Goal: Communication & Community: Participate in discussion

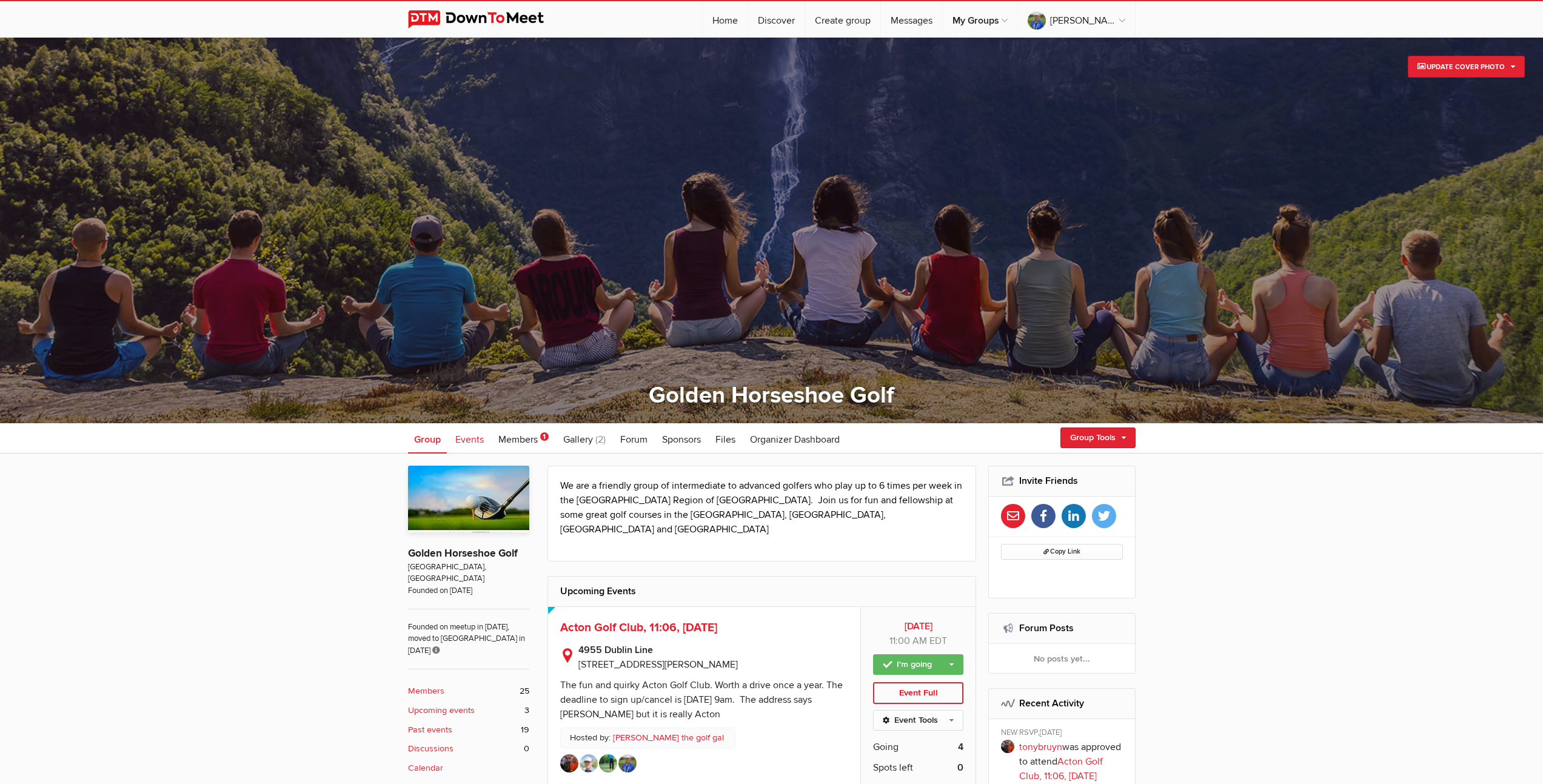
click at [464, 437] on span "Events" at bounding box center [469, 439] width 28 height 12
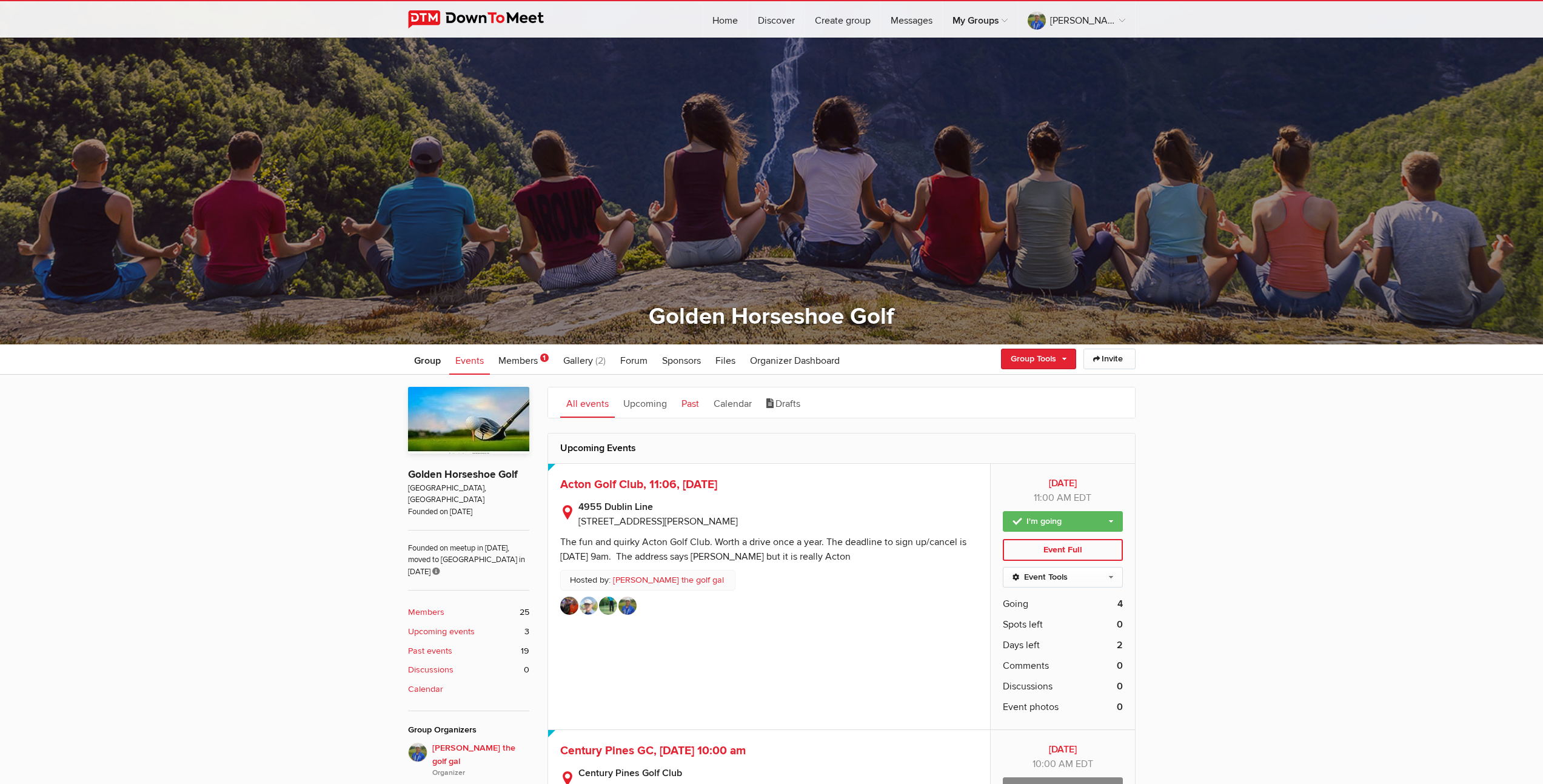
scroll to position [86, 0]
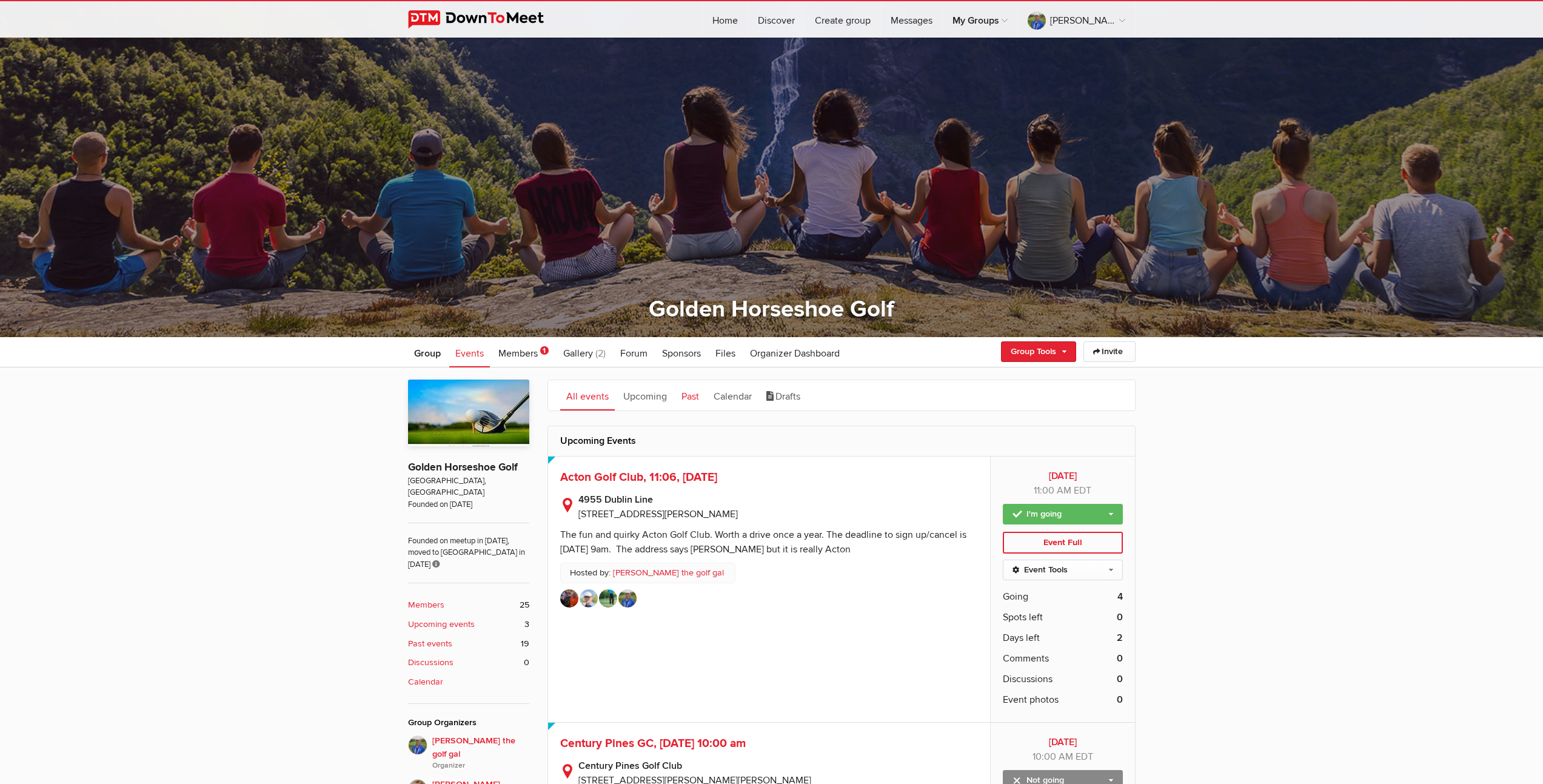
click at [686, 398] on link "Past" at bounding box center [690, 395] width 29 height 30
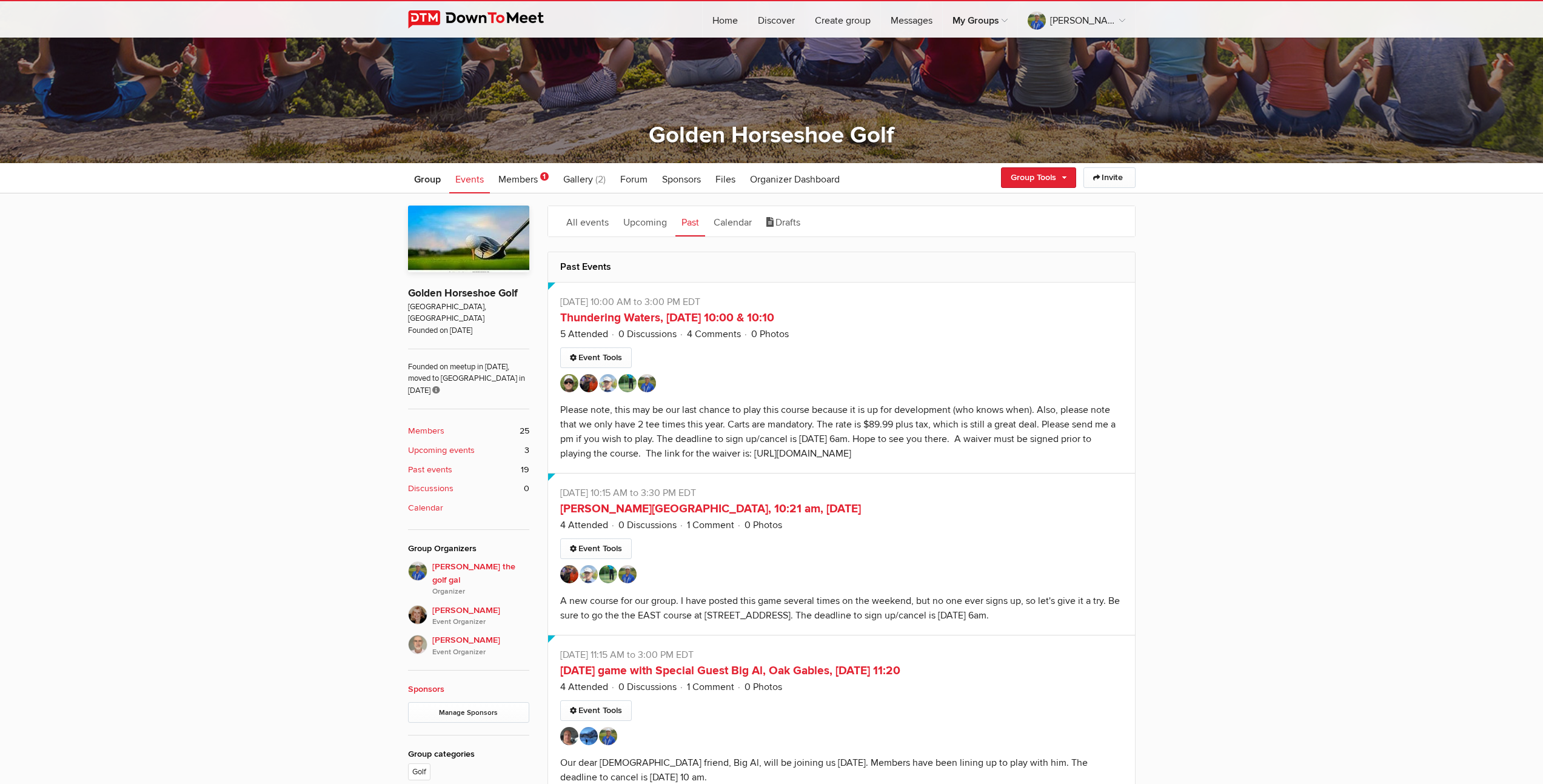
scroll to position [310, 0]
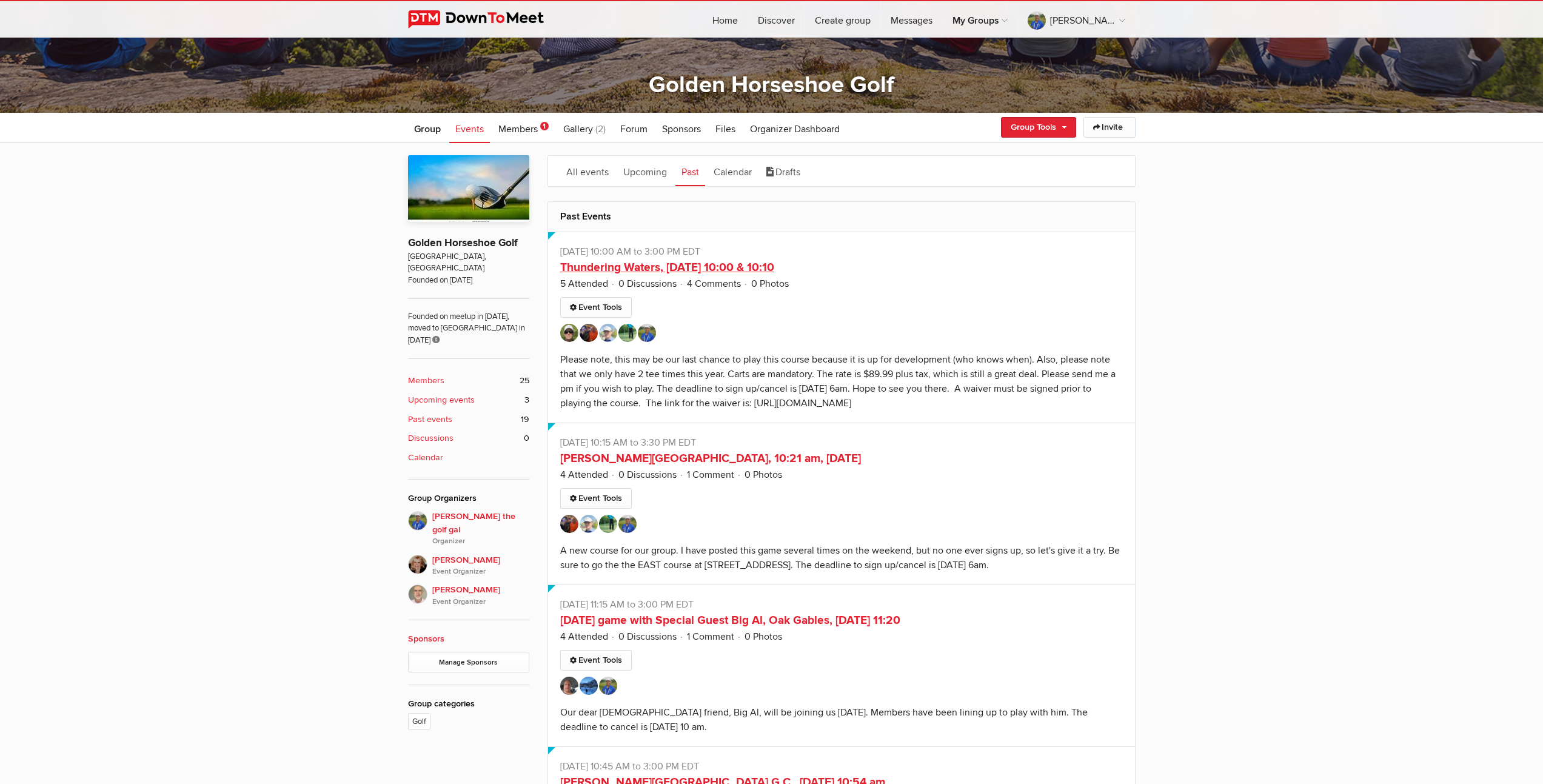
click at [722, 265] on link "Thundering Waters, [DATE] 10:00 & 10:10" at bounding box center [667, 267] width 214 height 14
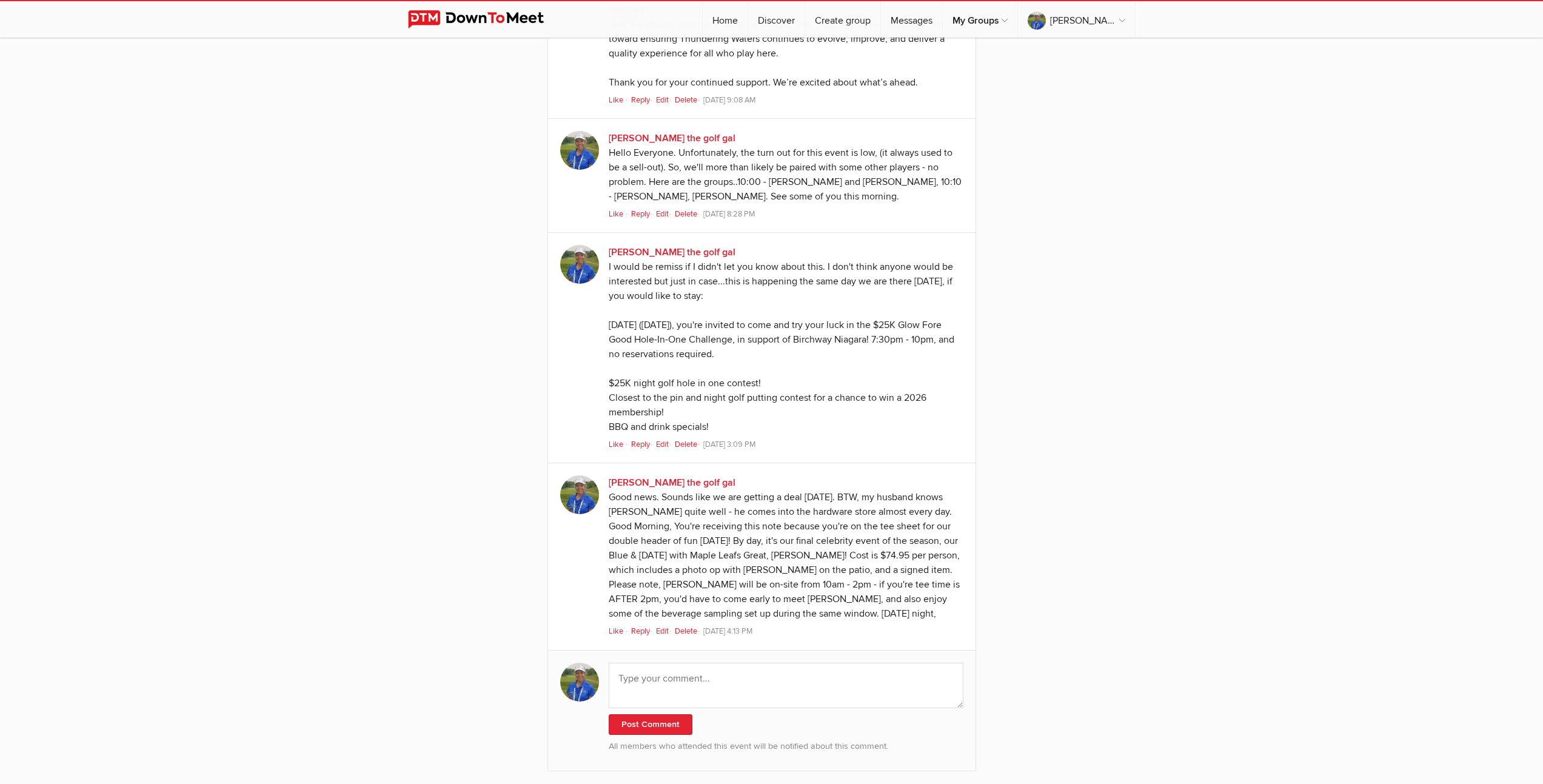
scroll to position [1488, 0]
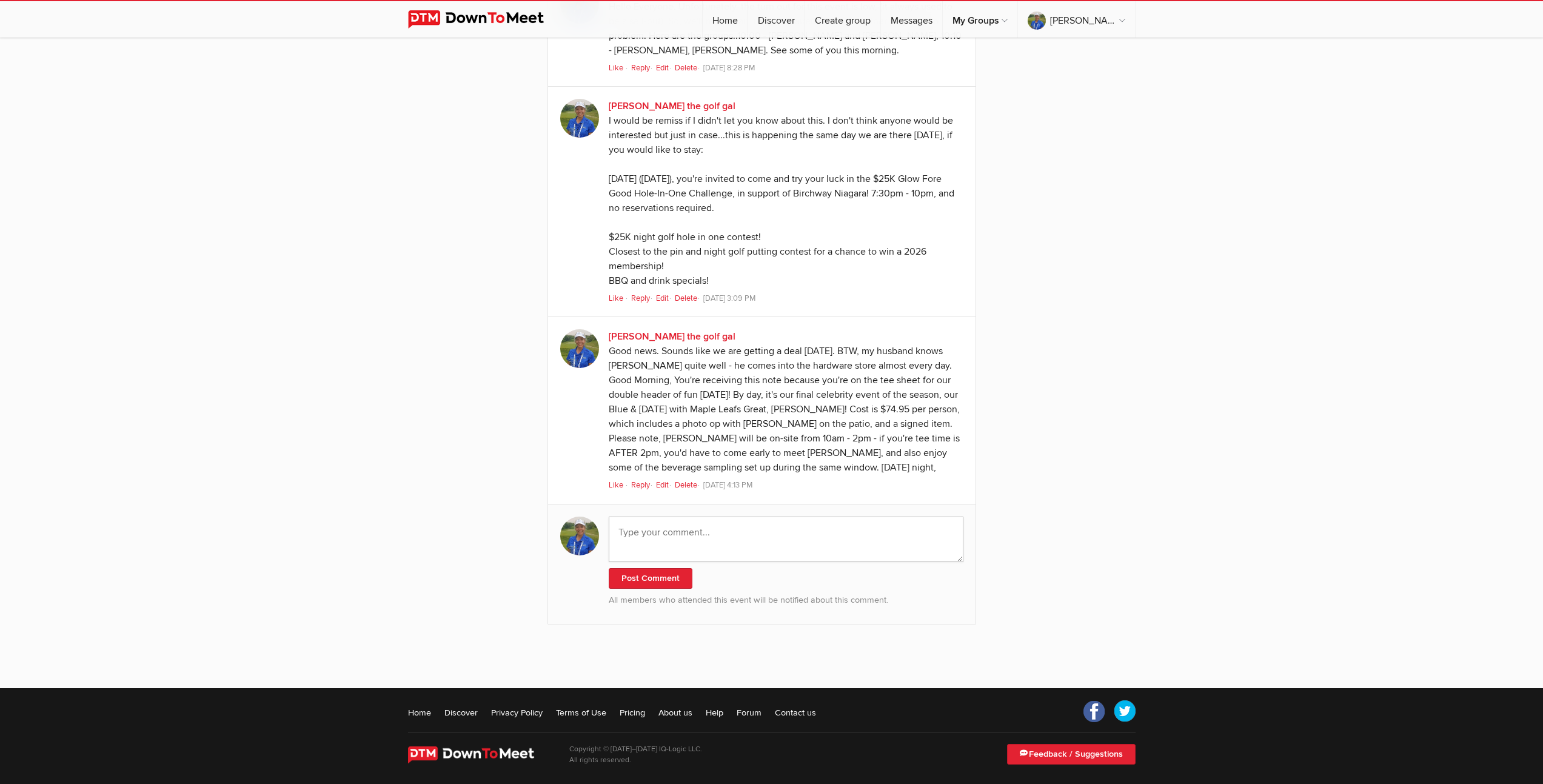
click at [726, 549] on textarea at bounding box center [787, 539] width 355 height 46
paste textarea "Hello everyone. Thanks for coming out [DATE]. [PERSON_NAME] and [PERSON_NAME] h…"
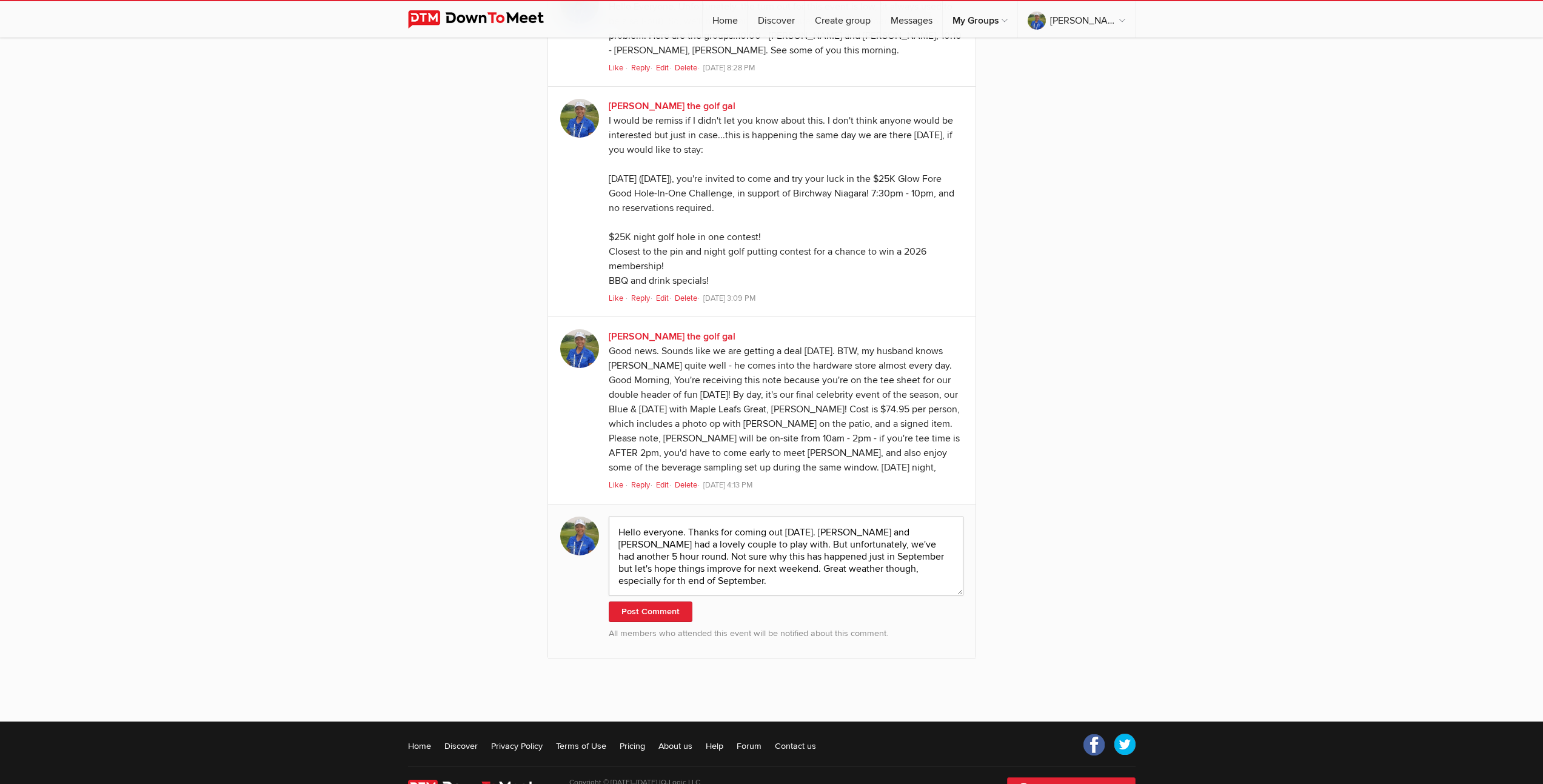
click at [846, 581] on textarea "Hello everyone. Thanks for coming out [DATE]. [PERSON_NAME] and [PERSON_NAME] h…" at bounding box center [787, 556] width 355 height 79
type textarea "Hello everyone. Thanks for coming out [DATE]. [PERSON_NAME] and [PERSON_NAME] h…"
click at [650, 622] on button "Post Comment" at bounding box center [650, 612] width 83 height 21
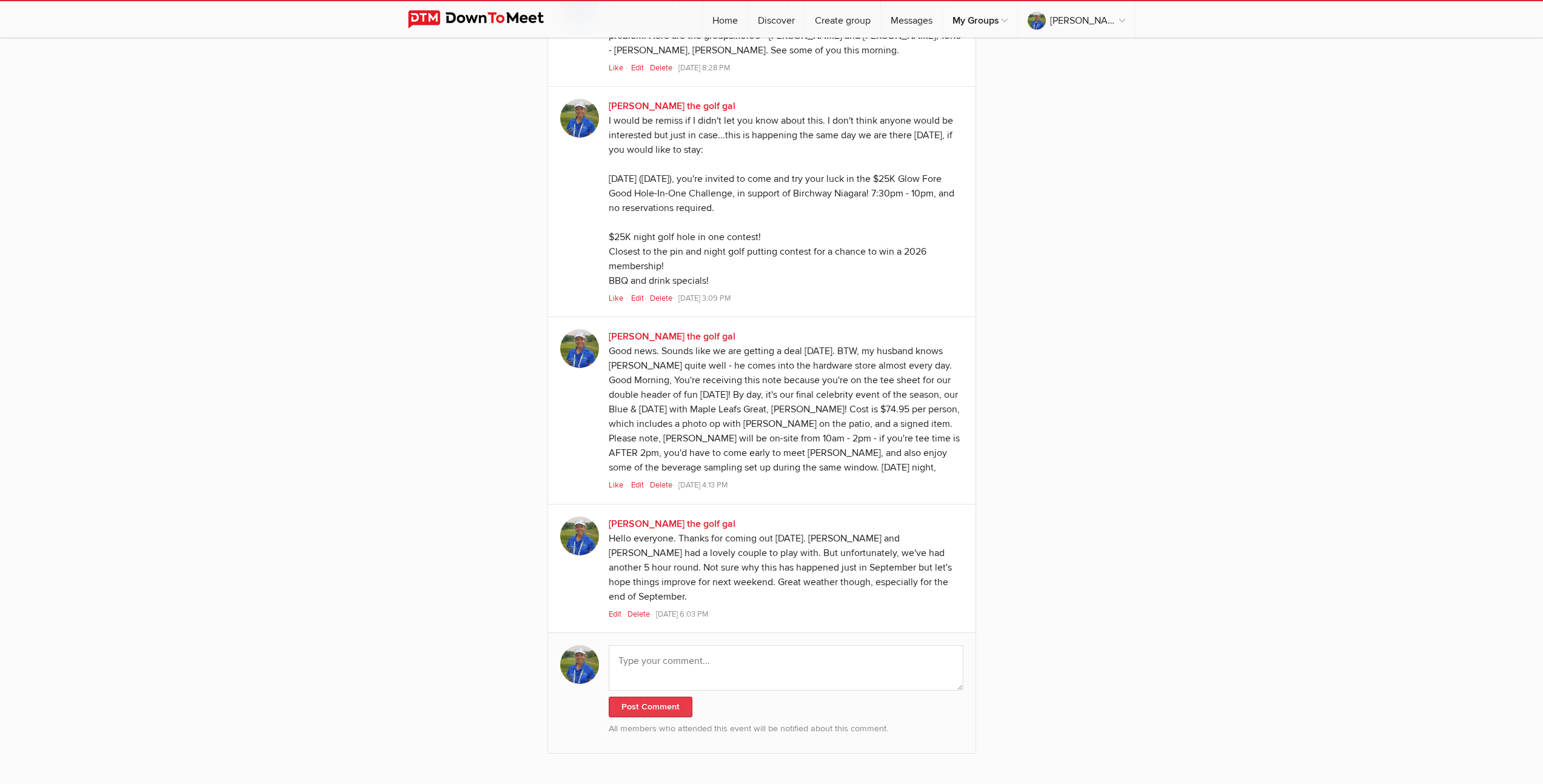
scroll to position [1602, 0]
